Goal: Task Accomplishment & Management: Manage account settings

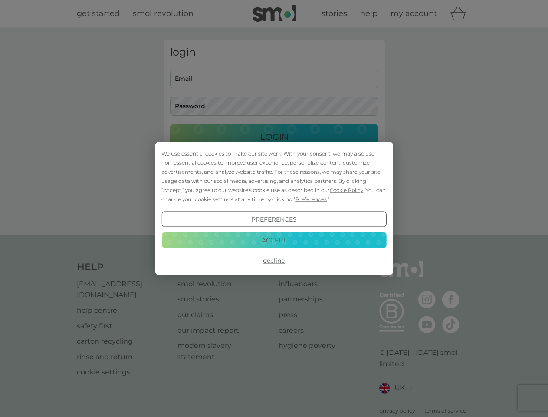
click at [347, 190] on span "Cookie Policy" at bounding box center [346, 190] width 33 height 7
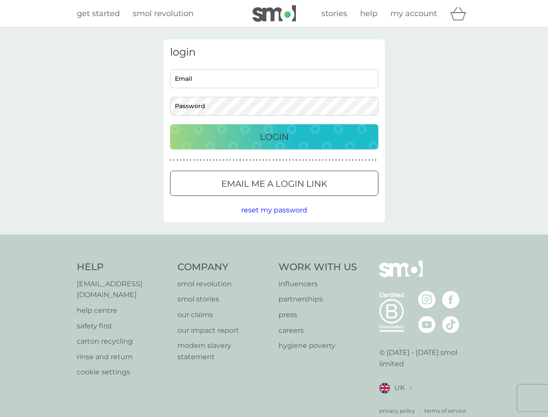
click at [310, 199] on div "login Email Password Login ● ● ● ● ● ● ● ● ● ● ● ● ● ● ● ● ● ● ● ● ● ● ● ● ● ● …" at bounding box center [274, 131] width 221 height 183
click at [274, 219] on div "login Email Password Login ● ● ● ● ● ● ● ● ● ● ● ● ● ● ● ● ● ● ● ● ● ● ● ● ● ● …" at bounding box center [274, 131] width 221 height 183
click at [274, 261] on div "Help [EMAIL_ADDRESS][DOMAIN_NAME] help centre safety first carton recycling rin…" at bounding box center [274, 338] width 395 height 154
click at [274, 240] on div "Help [EMAIL_ADDRESS][DOMAIN_NAME] help centre safety first carton recycling rin…" at bounding box center [274, 337] width 548 height 206
